Goal: Find specific page/section: Find specific page/section

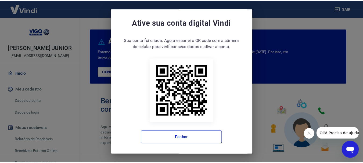
scroll to position [2, 0]
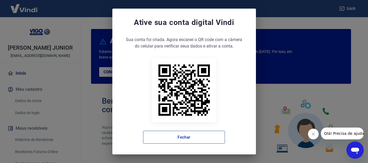
click at [182, 137] on button "Fechar" at bounding box center [184, 137] width 82 height 13
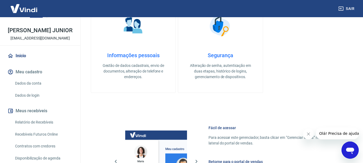
scroll to position [27, 0]
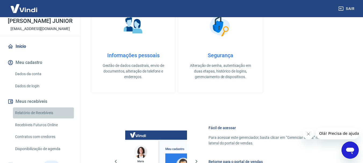
drag, startPoint x: 48, startPoint y: 118, endPoint x: 106, endPoint y: 149, distance: 65.8
click at [47, 118] on link "Relatório de Recebíveis" at bounding box center [43, 113] width 61 height 11
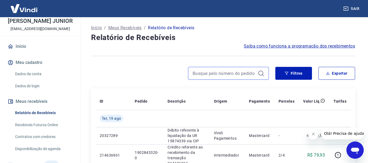
click at [228, 71] on input at bounding box center [223, 73] width 63 height 8
paste input "1966328"
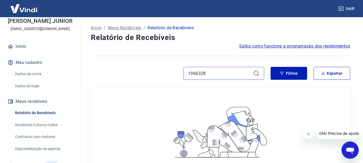
drag, startPoint x: 231, startPoint y: 75, endPoint x: 125, endPoint y: 77, distance: 105.2
click at [149, 75] on div "1966328" at bounding box center [178, 73] width 174 height 13
paste input "2987925603"
type input "2987925603"
click at [257, 73] on icon at bounding box center [256, 73] width 6 height 6
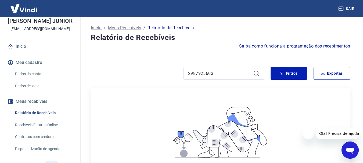
click at [257, 73] on icon at bounding box center [256, 73] width 6 height 6
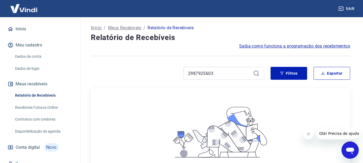
scroll to position [54, 0]
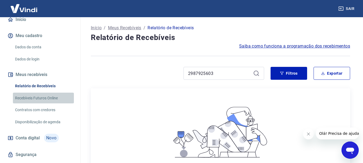
click at [44, 103] on link "Recebíveis Futuros Online" at bounding box center [43, 98] width 61 height 11
